Goal: Information Seeking & Learning: Learn about a topic

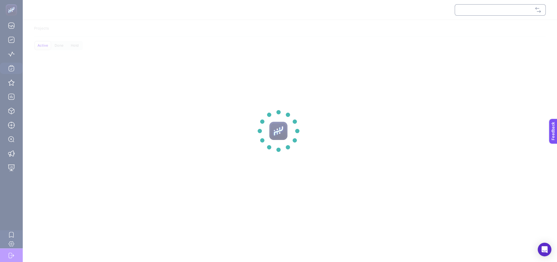
click at [486, 8] on section at bounding box center [278, 131] width 557 height 262
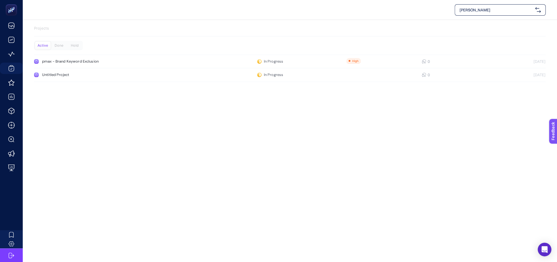
click at [524, 10] on span "[PERSON_NAME]" at bounding box center [496, 10] width 73 height 6
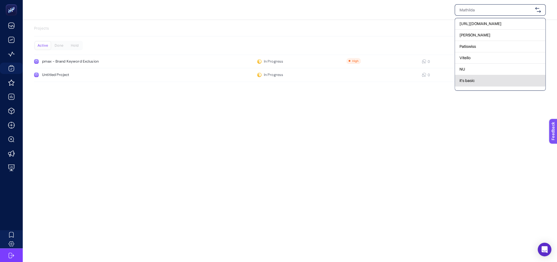
click at [466, 81] on span "it's basic" at bounding box center [467, 81] width 15 height 6
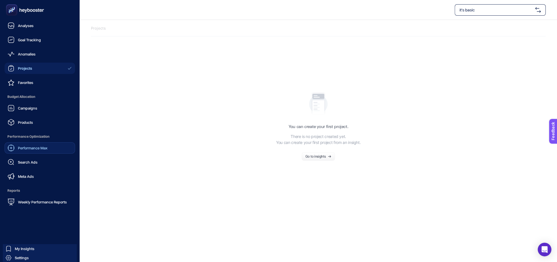
click at [28, 150] on span "Performance Max" at bounding box center [33, 148] width 30 height 5
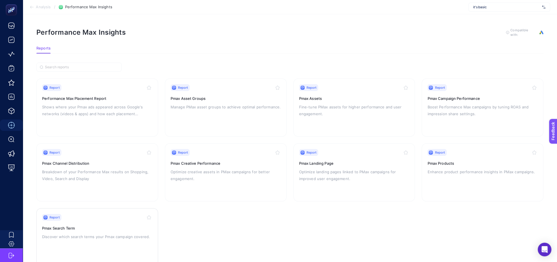
click at [91, 231] on div "Report Pmax Search Term Discover which search terms your Pmax campaign covered." at bounding box center [97, 237] width 110 height 47
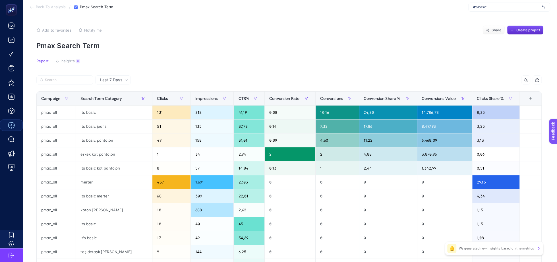
click at [255, 33] on div "Add to favorites false Notify me Share Create project" at bounding box center [289, 30] width 507 height 9
click at [531, 98] on div "+" at bounding box center [530, 98] width 11 height 5
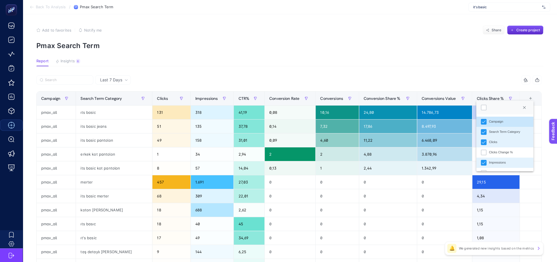
click at [289, 52] on article "Add to favorites false Notify me Share Create project Pmax Search Term Report I…" at bounding box center [290, 236] width 535 height 445
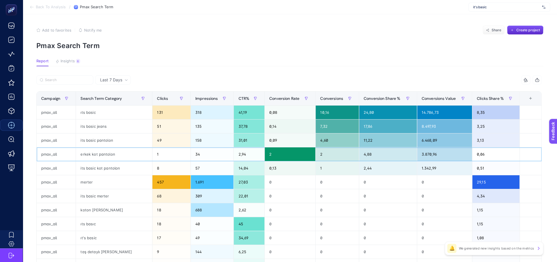
click at [316, 156] on div "2" at bounding box center [337, 154] width 43 height 14
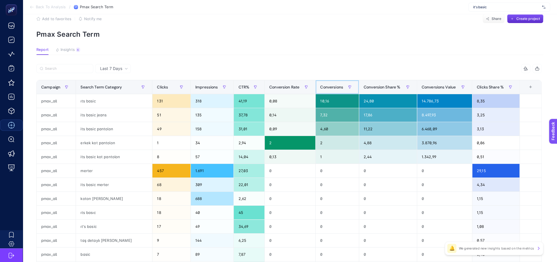
click at [329, 89] on span "Conversions" at bounding box center [331, 87] width 23 height 5
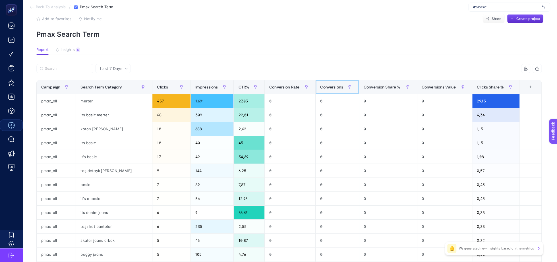
click at [329, 89] on span "Conversions" at bounding box center [331, 87] width 23 height 5
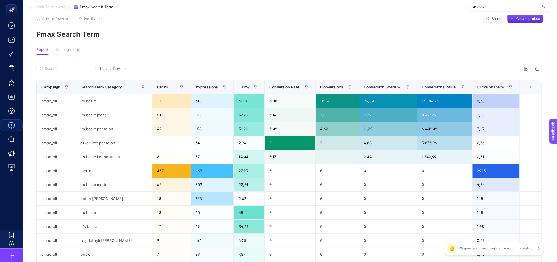
click at [297, 38] on p "Pmax Search Term" at bounding box center [289, 34] width 507 height 8
drag, startPoint x: 312, startPoint y: 159, endPoint x: 311, endPoint y: 166, distance: 6.4
click at [316, 161] on div "1" at bounding box center [337, 157] width 43 height 14
click at [306, 21] on div "Add to favorites false Notify me Share Create project" at bounding box center [289, 18] width 507 height 9
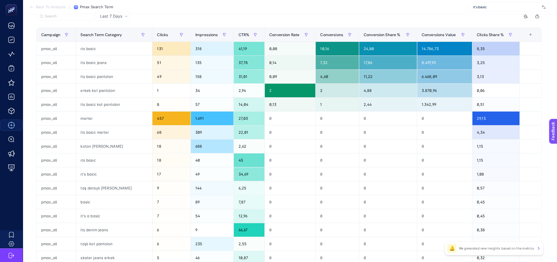
scroll to position [0, 0]
